Goal: Transaction & Acquisition: Subscribe to service/newsletter

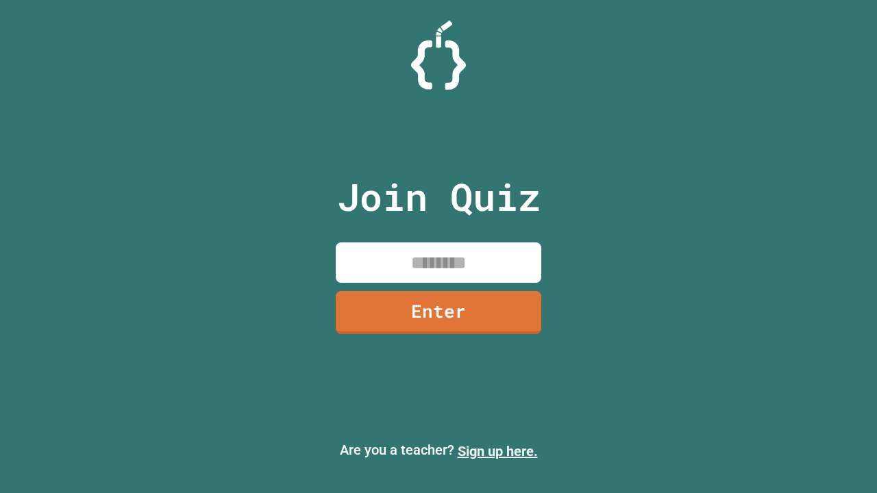
click at [498, 452] on link "Sign up here." at bounding box center [498, 451] width 80 height 16
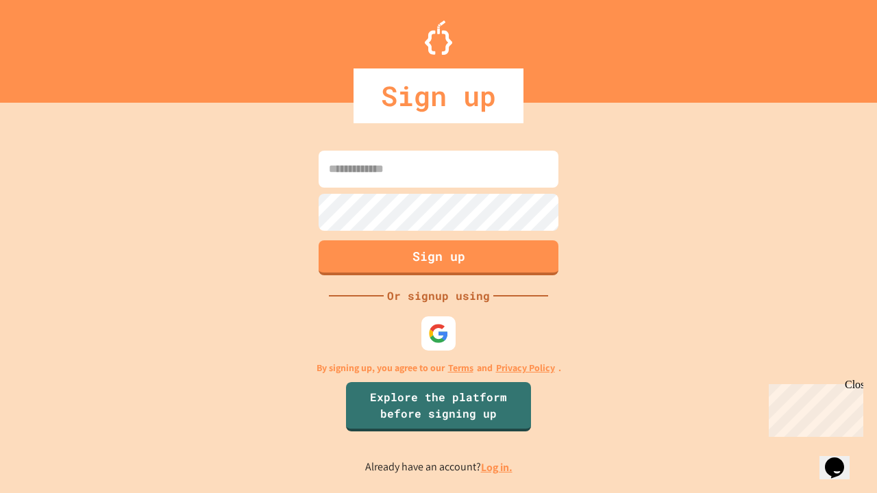
click at [498, 467] on link "Log in." at bounding box center [497, 468] width 32 height 14
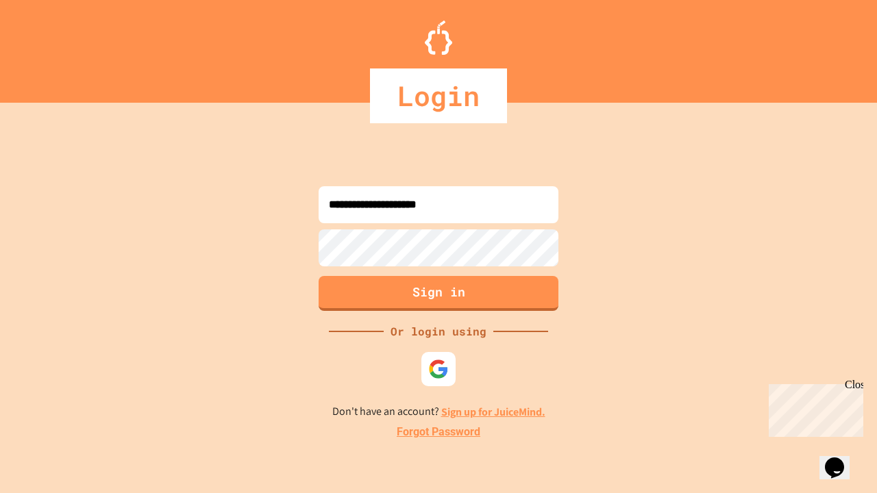
type input "**********"
